Goal: Task Accomplishment & Management: Manage account settings

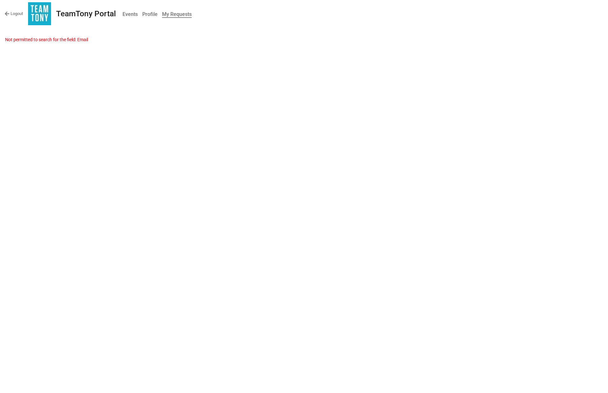
click at [130, 15] on b "Events" at bounding box center [129, 14] width 15 height 6
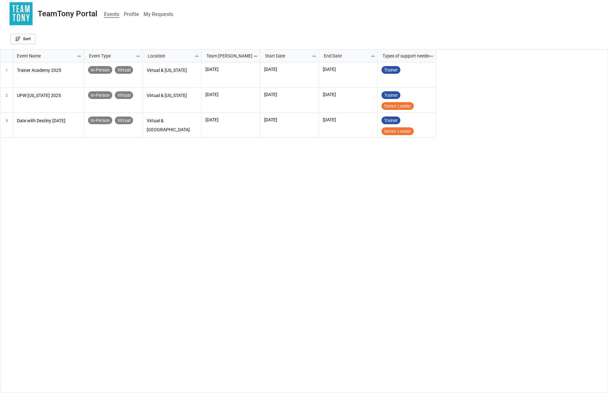
scroll to position [340, 604]
click at [67, 67] on p "Trainer Academy 2025" at bounding box center [48, 70] width 63 height 9
click at [151, 15] on b "My Requests" at bounding box center [159, 14] width 30 height 6
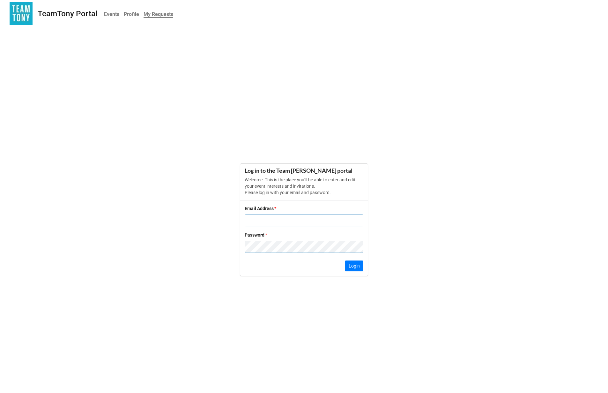
click at [324, 220] on input "text" at bounding box center [304, 220] width 119 height 12
type input "e"
type input "w"
paste input "jonathan.cardozo@tonyrobbins.com"
type input "jonathan.cardozo@tonyrobbins.com"
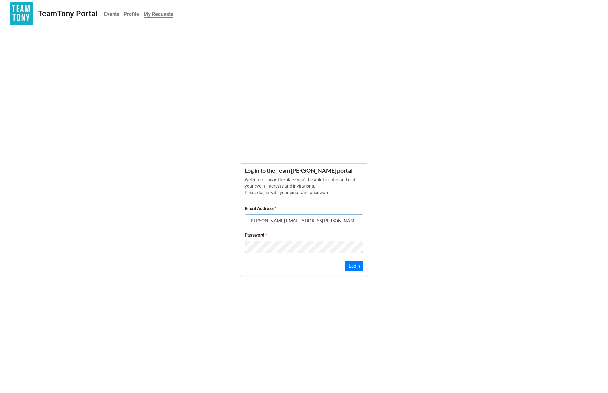
click at [335, 115] on form "Log in to the Team Tony portal Welcome. This is the place you’ll be able to ent…" at bounding box center [304, 220] width 608 height 336
click at [407, 233] on form "Log in to the Team Tony portal Welcome. This is the place you’ll be able to ent…" at bounding box center [304, 220] width 608 height 336
click at [350, 265] on button "Login" at bounding box center [354, 265] width 19 height 11
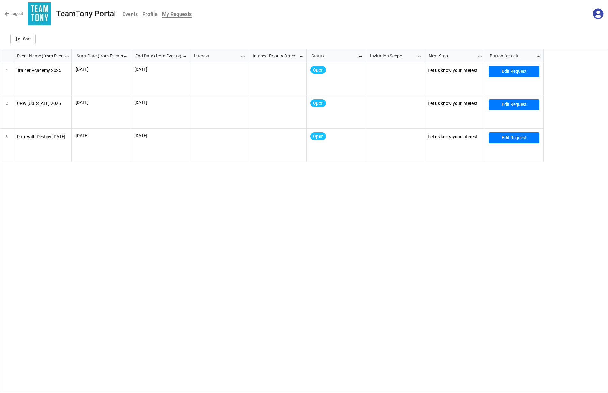
scroll to position [340, 604]
click at [380, 245] on div "10/3/2025 10/6/2025 Open Let us know your interest Edit Request 10/9/2025 10/12…" at bounding box center [340, 227] width 537 height 331
click at [527, 74] on link "Edit Request" at bounding box center [514, 71] width 51 height 11
click at [506, 71] on link "Edit Request" at bounding box center [514, 71] width 51 height 11
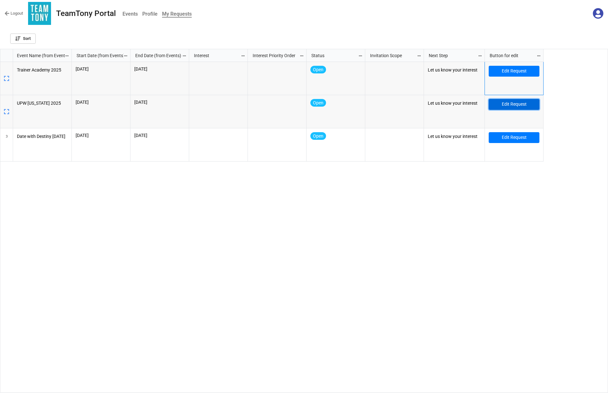
click at [500, 103] on link "Edit Request" at bounding box center [514, 104] width 51 height 11
click at [152, 13] on b "Profile" at bounding box center [149, 14] width 15 height 6
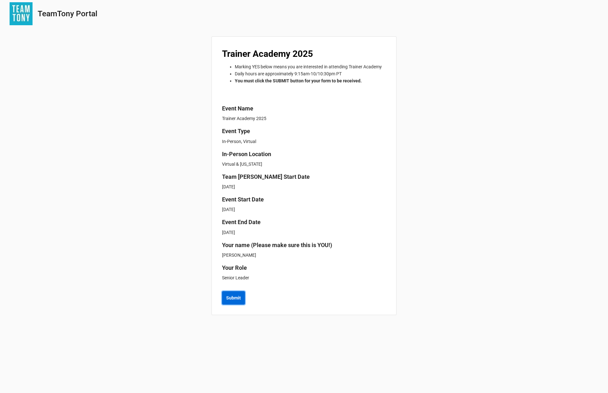
click at [232, 301] on b "Submit" at bounding box center [233, 297] width 15 height 7
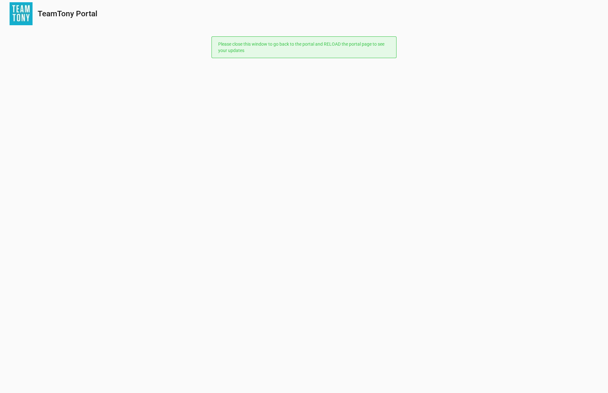
drag, startPoint x: 238, startPoint y: 64, endPoint x: 232, endPoint y: 76, distance: 13.4
click at [238, 64] on div "TeamTony Portal Please close this window to go back to the portal and RELOAD th…" at bounding box center [304, 196] width 608 height 393
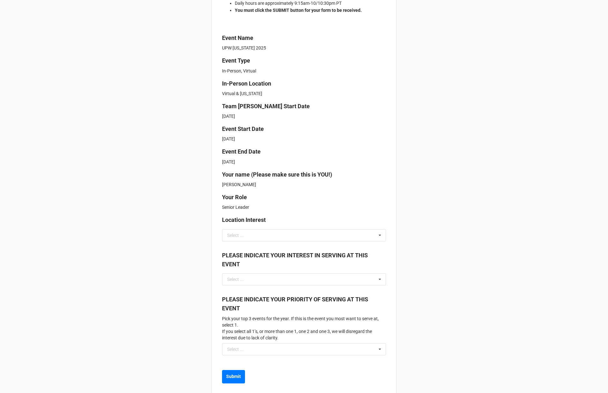
scroll to position [102, 0]
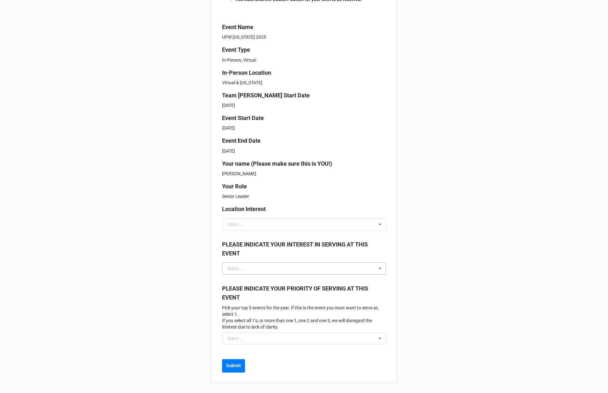
click at [379, 267] on icon at bounding box center [380, 269] width 10 height 12
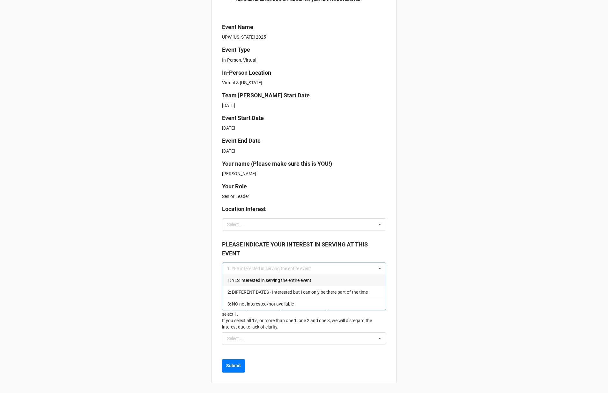
click at [364, 282] on div "1: YES interested in serving the entire event" at bounding box center [303, 280] width 163 height 12
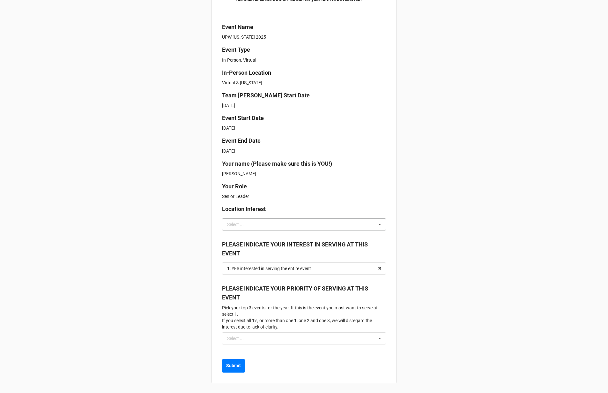
click at [379, 226] on icon at bounding box center [380, 225] width 10 height 12
click at [359, 251] on div "On-Site Only" at bounding box center [303, 248] width 163 height 12
click at [380, 337] on icon at bounding box center [380, 338] width 10 height 12
click at [374, 349] on div "1" at bounding box center [303, 350] width 163 height 12
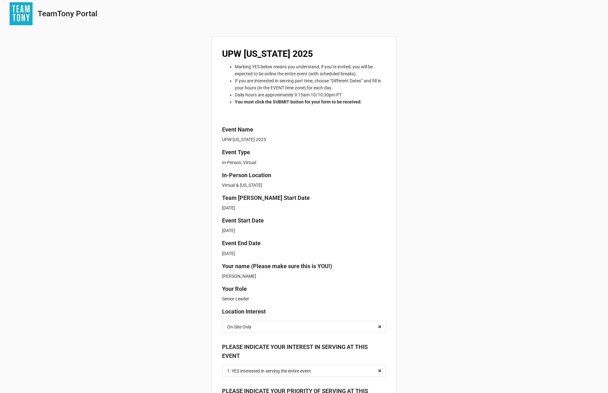
drag, startPoint x: 135, startPoint y: 107, endPoint x: 137, endPoint y: 113, distance: 5.6
click at [136, 107] on div "TeamTony Portal UPW [US_STATE] 2025 Marking YES below means you understand, if …" at bounding box center [304, 247] width 608 height 495
click at [269, 29] on div "TeamTony Portal" at bounding box center [304, 14] width 608 height 29
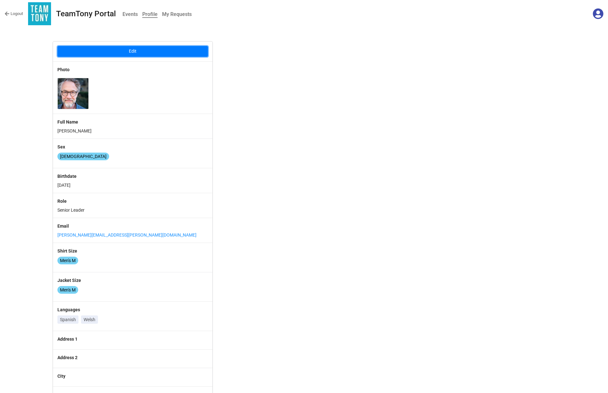
click at [126, 48] on button "Edit" at bounding box center [132, 51] width 151 height 11
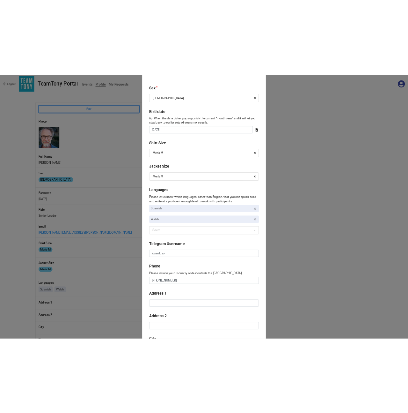
scroll to position [133, 0]
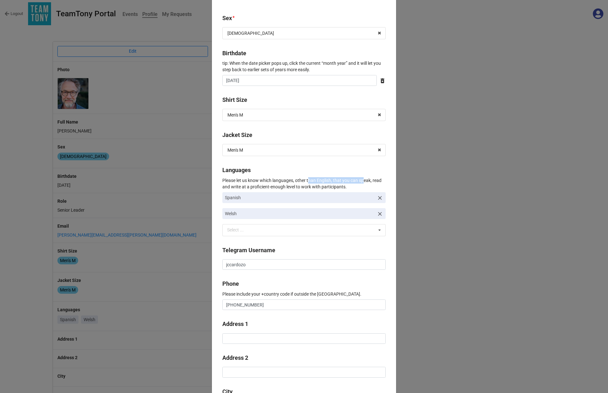
drag, startPoint x: 367, startPoint y: 183, endPoint x: 319, endPoint y: 182, distance: 48.5
click at [310, 181] on p "Please let us know which languages, other than English, that you can speak, rea…" at bounding box center [303, 183] width 163 height 13
click at [371, 186] on p "Please let us know which languages, other than English, that you can speak, rea…" at bounding box center [303, 183] width 163 height 13
drag, startPoint x: 357, startPoint y: 186, endPoint x: 219, endPoint y: 178, distance: 138.3
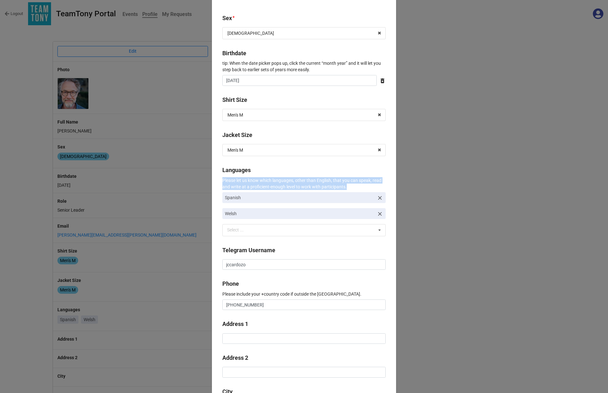
copy p "Please let us know which languages, other than English, that you can speak, rea…"
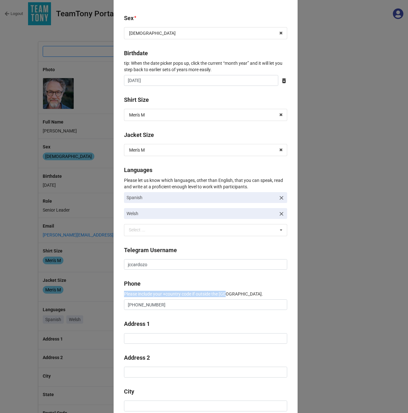
drag, startPoint x: 236, startPoint y: 293, endPoint x: 121, endPoint y: 294, distance: 114.5
copy p "Please include your +country code if outside the US."
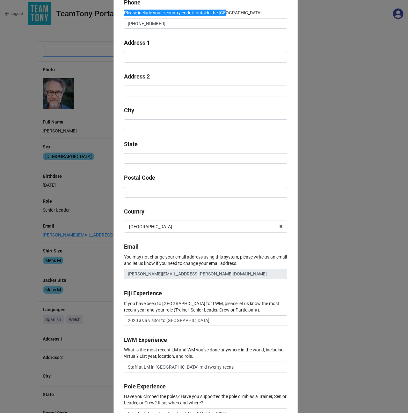
scroll to position [417, 0]
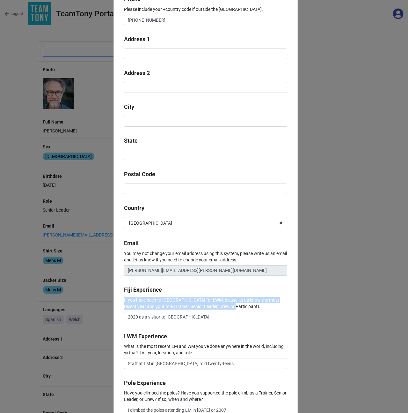
drag, startPoint x: 122, startPoint y: 298, endPoint x: 244, endPoint y: 307, distance: 121.8
click at [241, 309] on div "Make edits to your profile here. If you need to change your name, email address…" at bounding box center [206, 203] width 184 height 1183
copy p "If you have been to Fiji for LWM, please let us know the most recent year and y…"
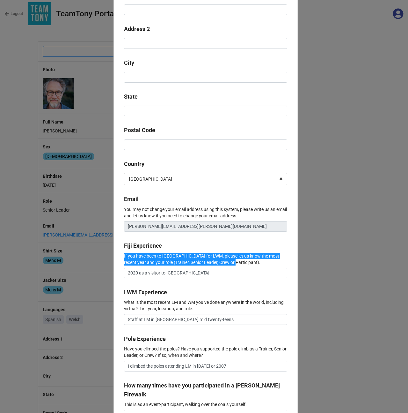
scroll to position [476, 0]
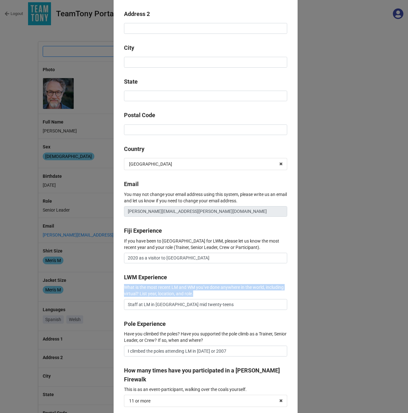
drag, startPoint x: 235, startPoint y: 294, endPoint x: 117, endPoint y: 285, distance: 117.7
click at [117, 285] on div "Make edits to your profile here. If you need to change your name, email address…" at bounding box center [206, 144] width 184 height 1183
copy p "What is the most recent LM and WM you’ve done anywhere in the world, including …"
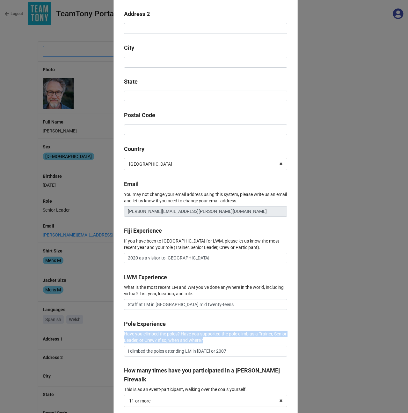
drag, startPoint x: 237, startPoint y: 343, endPoint x: 121, endPoint y: 336, distance: 116.0
click at [121, 336] on div "Make edits to your profile here. If you need to change your name, email address…" at bounding box center [206, 144] width 184 height 1183
copy p "Have you climbed the poles? Have you supported the pole climb as a Trainer, Sen…"
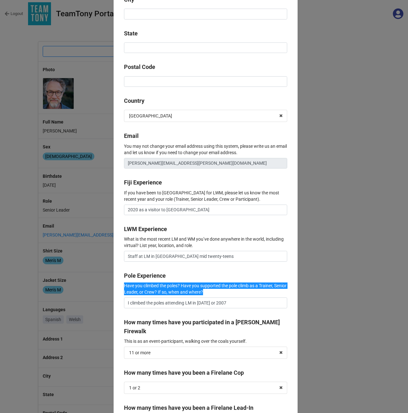
scroll to position [553, 0]
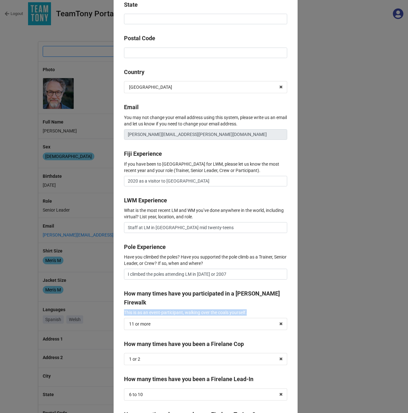
drag, startPoint x: 264, startPoint y: 313, endPoint x: 117, endPoint y: 311, distance: 147.1
click at [117, 311] on div "Make edits to your profile here. If you need to change your name, email address…" at bounding box center [206, 67] width 184 height 1183
copy p "This is as an event-participant, walking over the coals yourself."
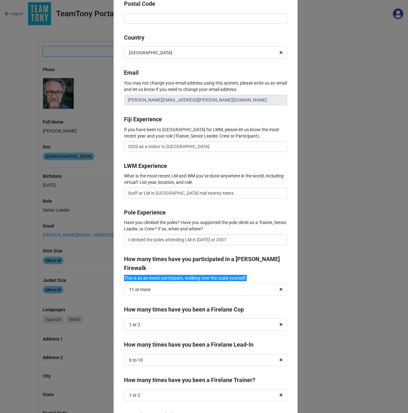
scroll to position [586, 0]
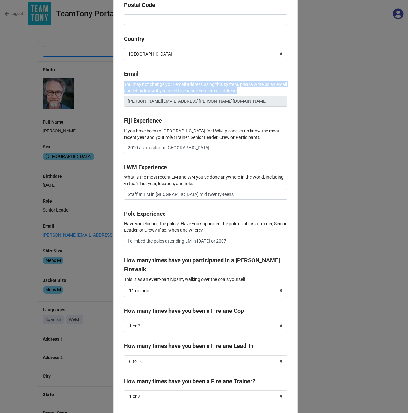
drag, startPoint x: 266, startPoint y: 90, endPoint x: 118, endPoint y: 85, distance: 148.1
click at [119, 85] on div "Make edits to your profile here. If you need to change your name, email address…" at bounding box center [206, 34] width 184 height 1183
copy p "You may not change your email address using this system, please write us an ema…"
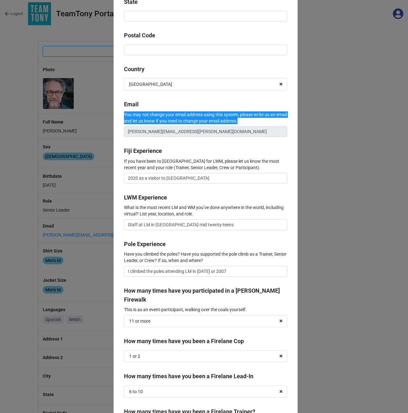
scroll to position [556, 0]
